Goal: Information Seeking & Learning: Learn about a topic

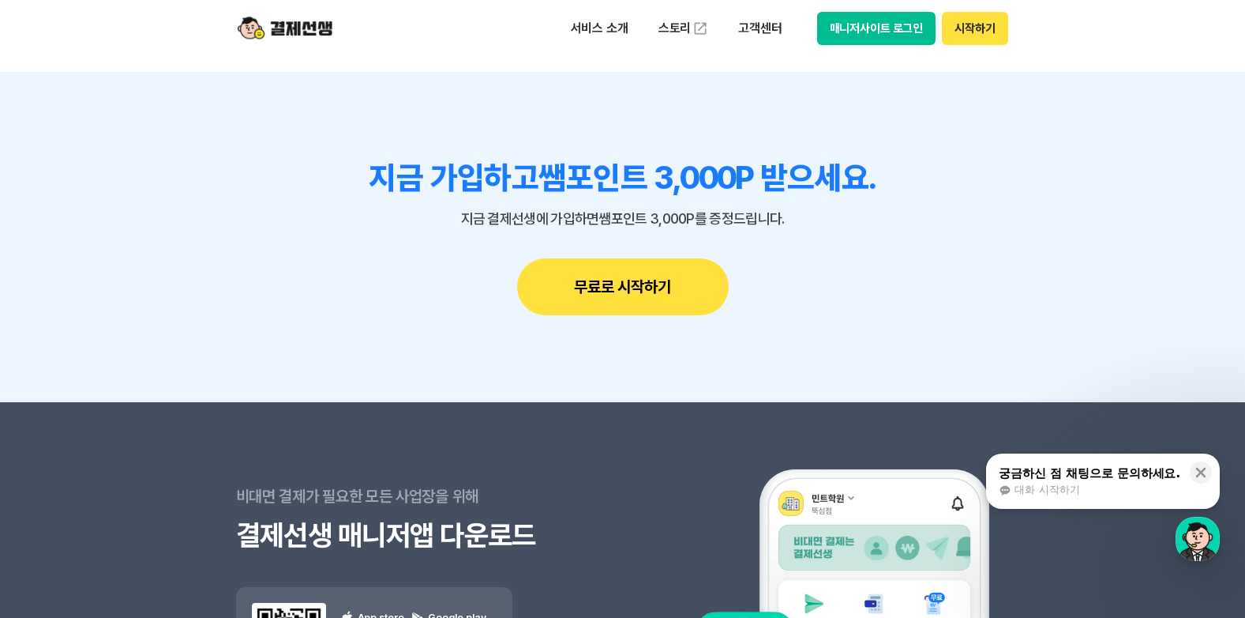
scroll to position [14329, 0]
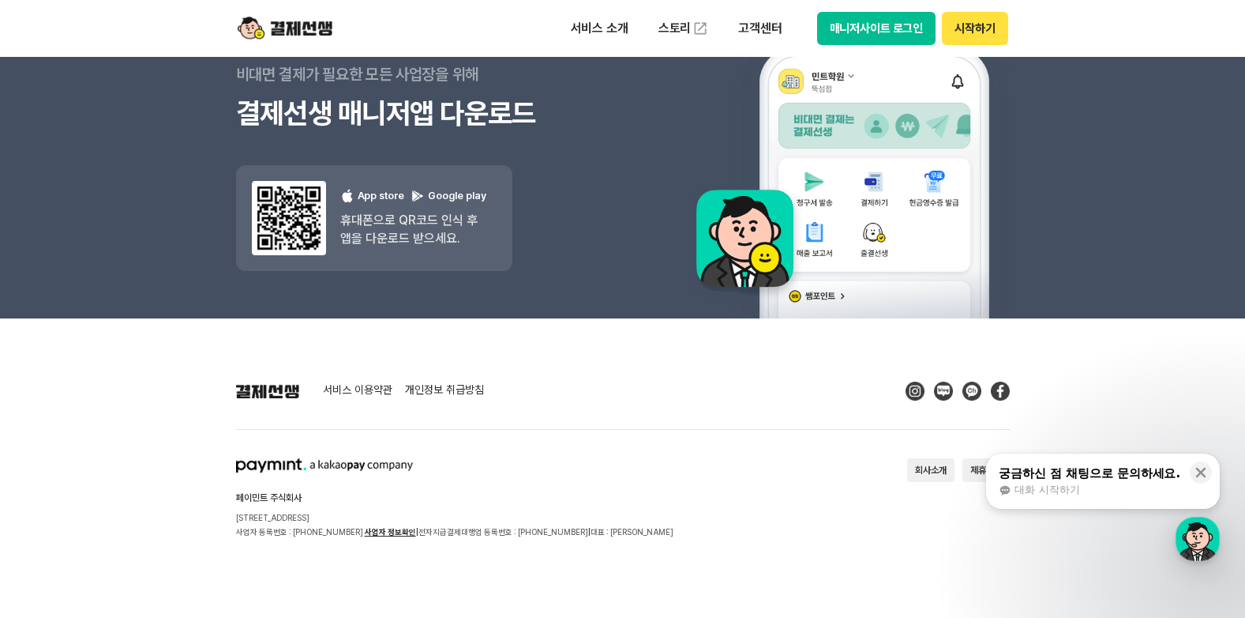
click at [757, 373] on footer "서비스 이용약관 개인정보 취급방침 페이민트 주식회사 [STREET_ADDRESS] 사업자 등록번호 : [PHONE_NUMBER] 사업자 정보확…" at bounding box center [622, 467] width 1245 height 299
click at [862, 524] on section "페이민트 주식회사 [STREET_ADDRESS] 사업자 등록번호 : [PHONE_NUMBER] 사업자 정보확인 | 전자지급결제대행업 등록번호 …" at bounding box center [623, 498] width 774 height 81
click at [1211, 469] on button at bounding box center [1201, 472] width 22 height 22
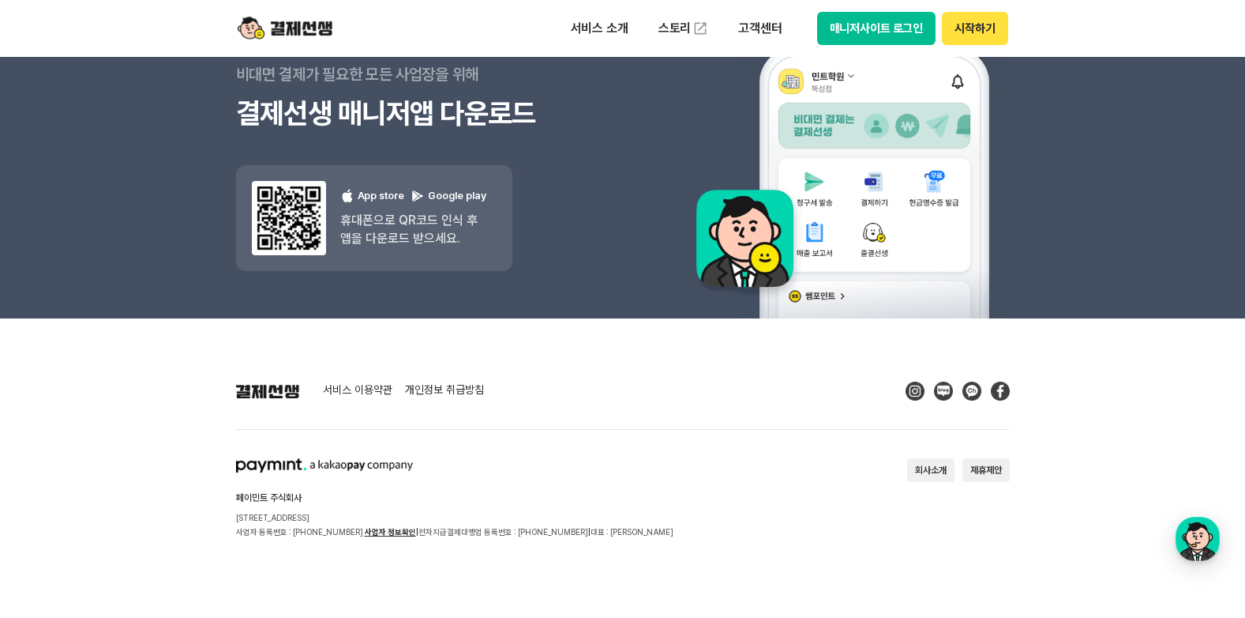
click at [368, 391] on link "서비스 이용약관" at bounding box center [357, 391] width 69 height 14
click at [313, 28] on img at bounding box center [285, 28] width 95 height 30
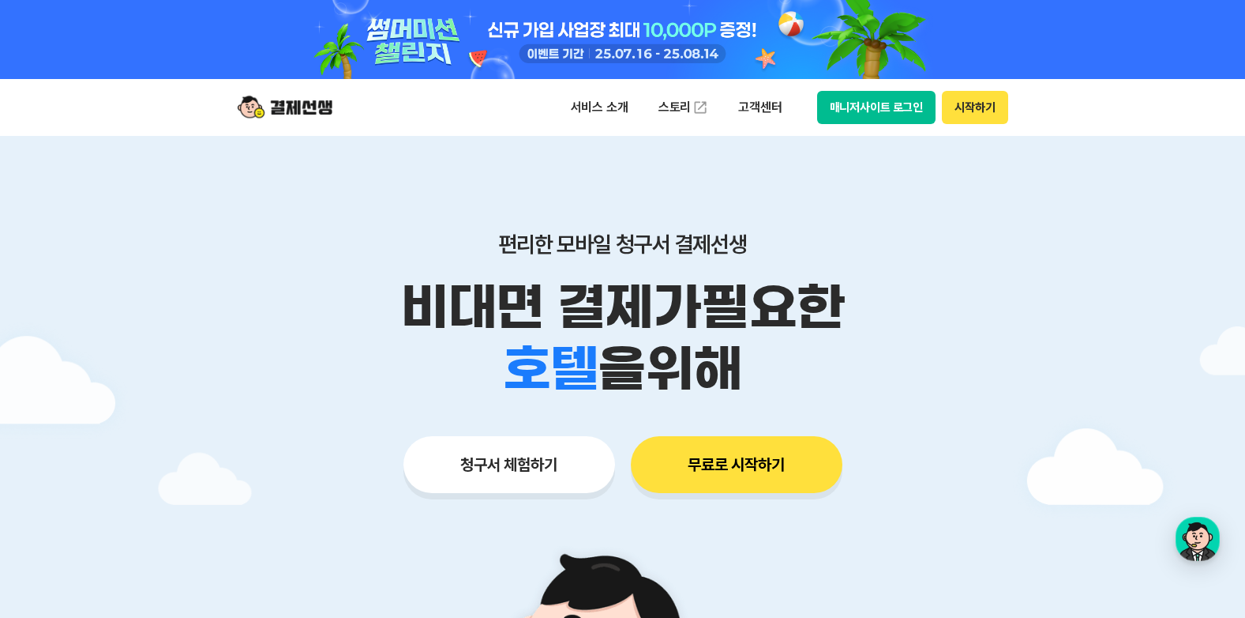
click at [302, 107] on img at bounding box center [285, 107] width 95 height 30
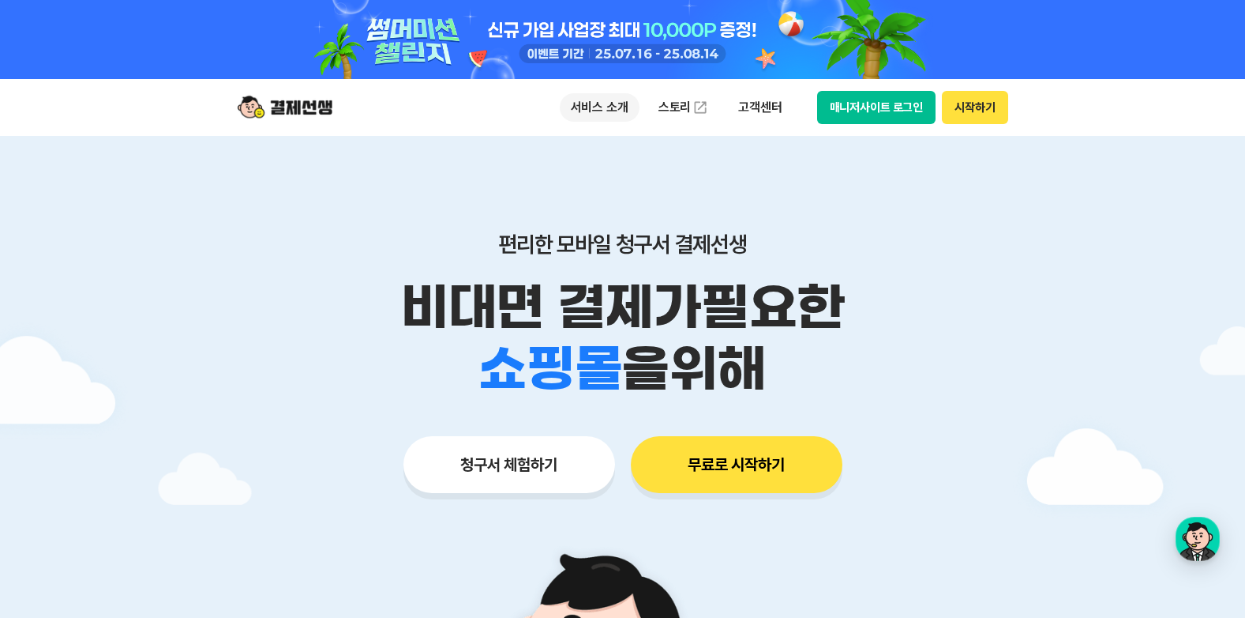
click at [610, 101] on p "서비스 소개" at bounding box center [600, 107] width 80 height 28
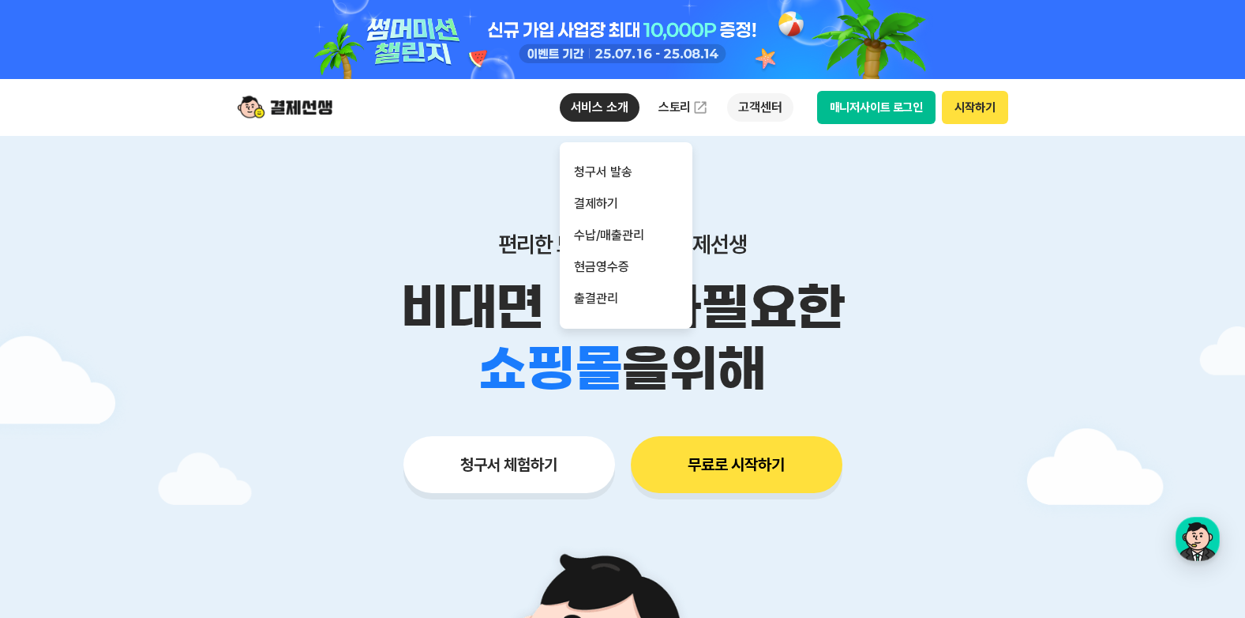
click at [768, 107] on p "고객센터" at bounding box center [760, 107] width 66 height 28
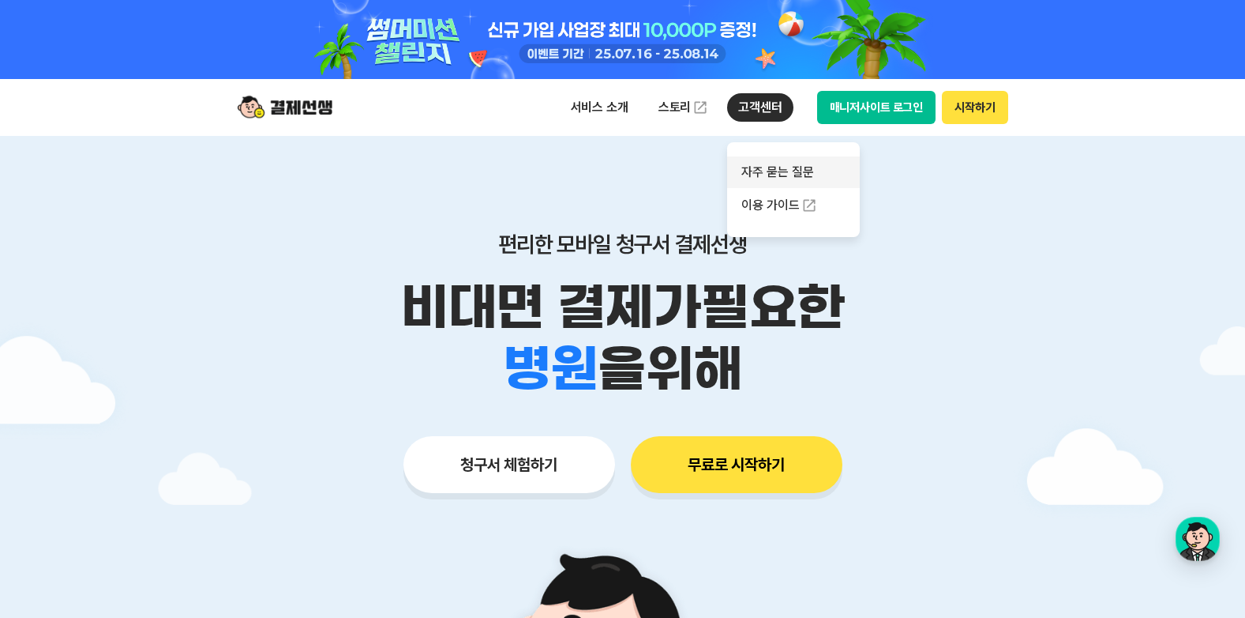
click at [783, 179] on link "자주 묻는 질문" at bounding box center [793, 172] width 133 height 32
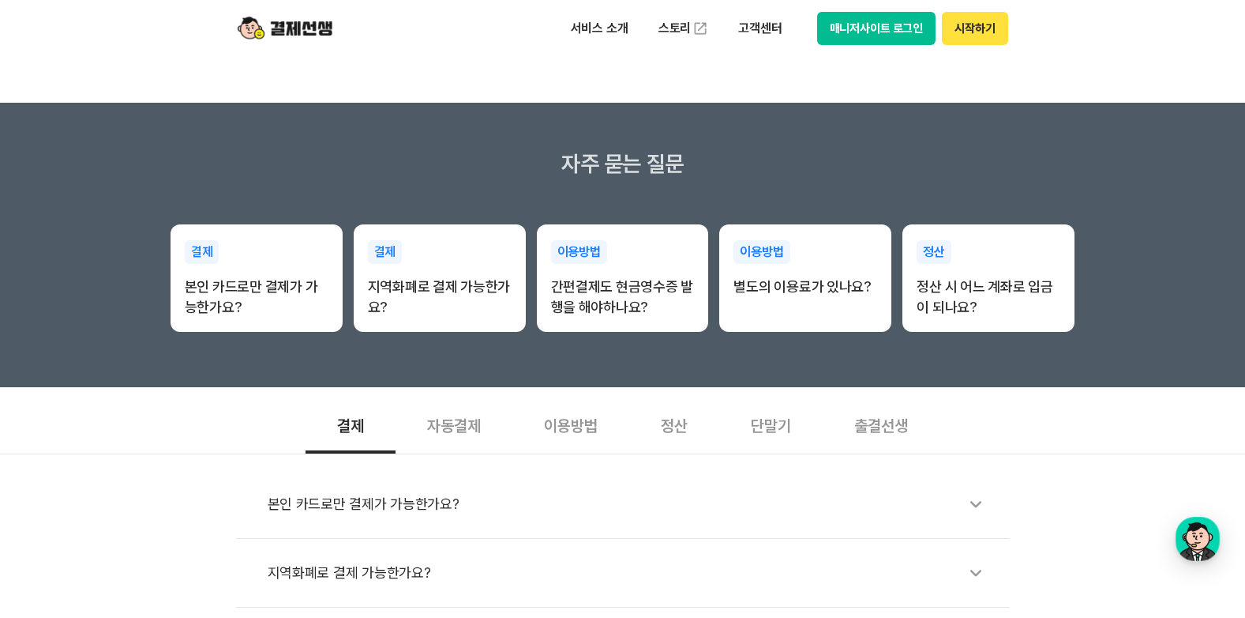
scroll to position [237, 0]
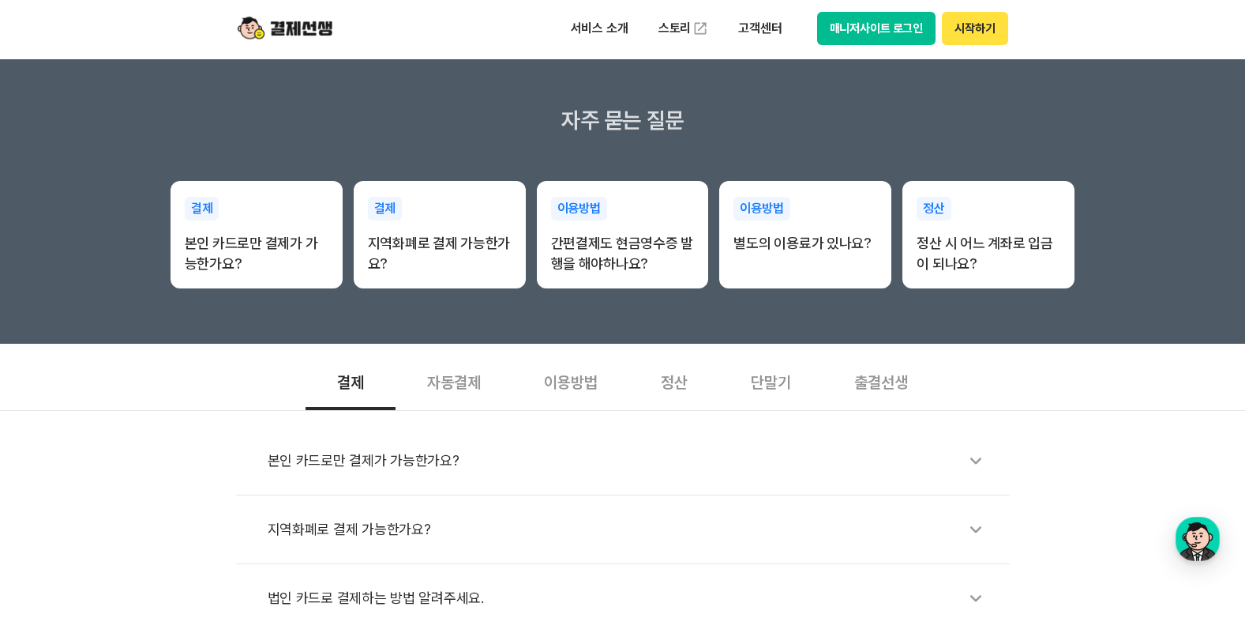
click at [445, 381] on div "자동결제" at bounding box center [454, 380] width 117 height 58
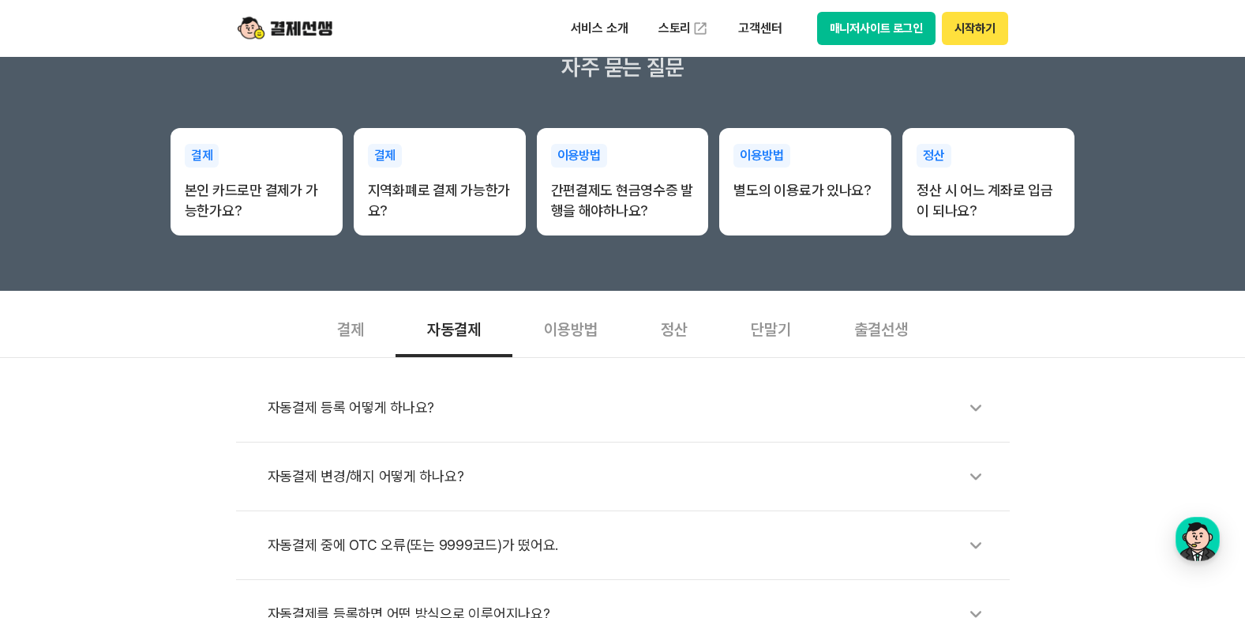
scroll to position [316, 0]
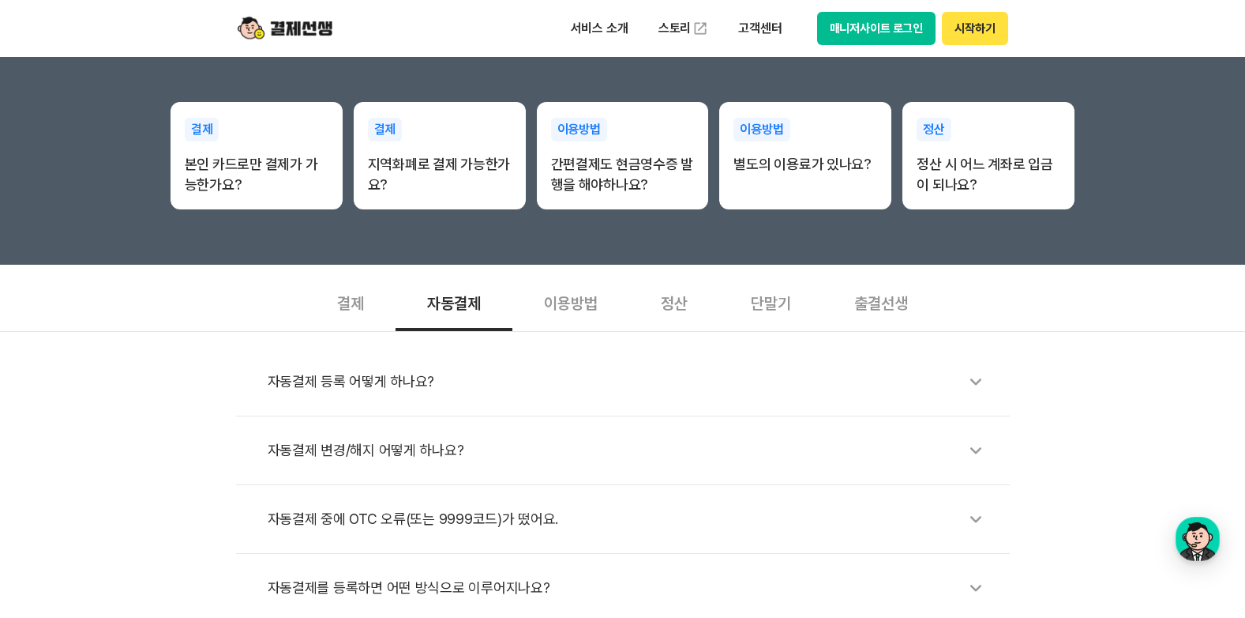
click at [974, 445] on icon at bounding box center [976, 450] width 36 height 36
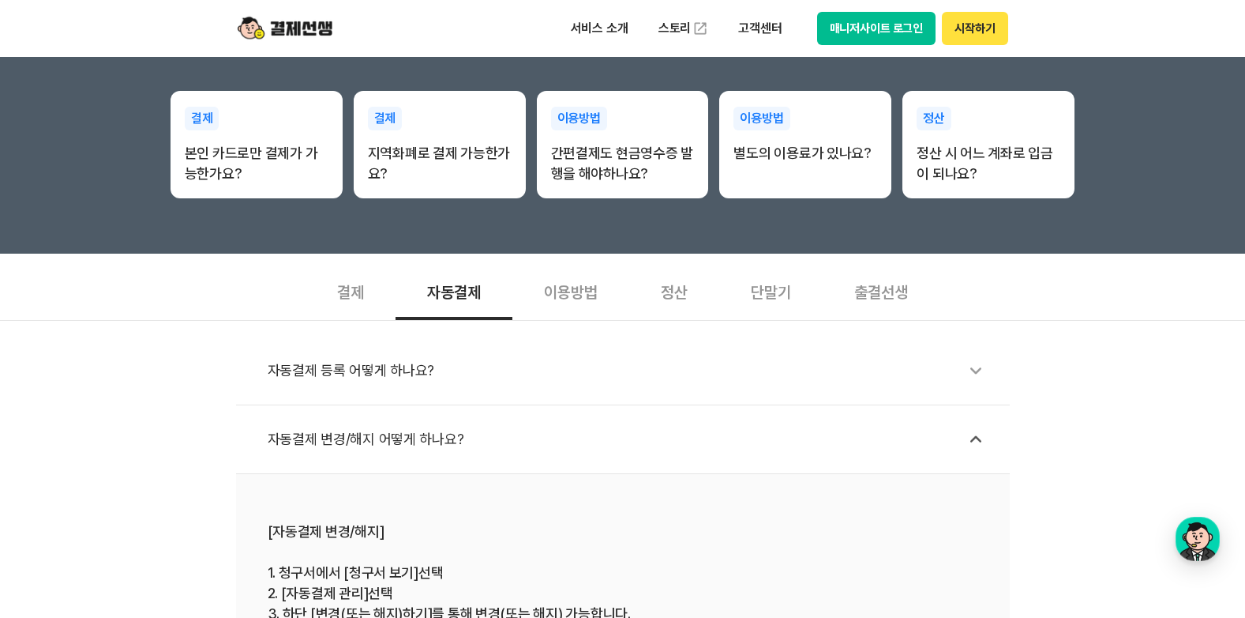
scroll to position [474, 0]
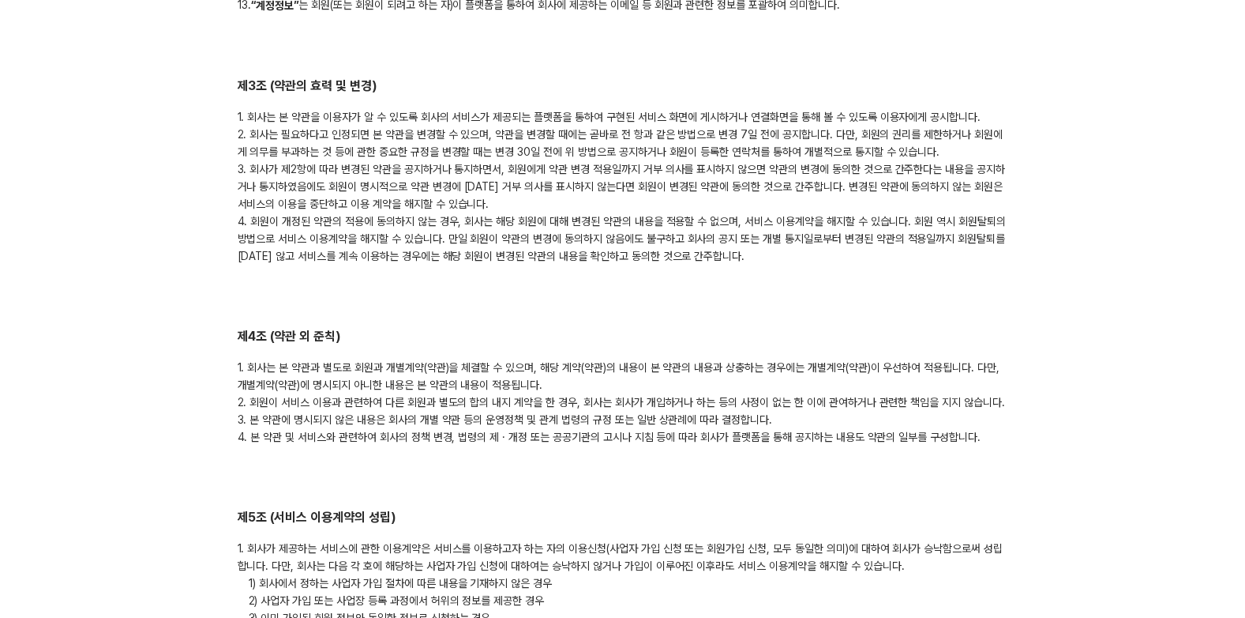
scroll to position [790, 0]
